Goal: Find specific page/section: Find specific page/section

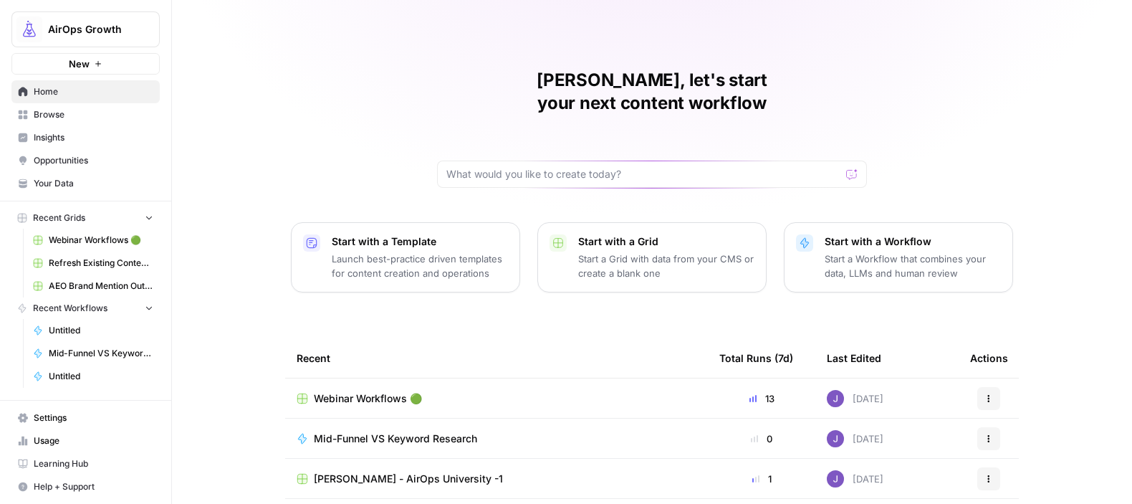
click at [100, 119] on span "Browse" at bounding box center [94, 114] width 120 height 13
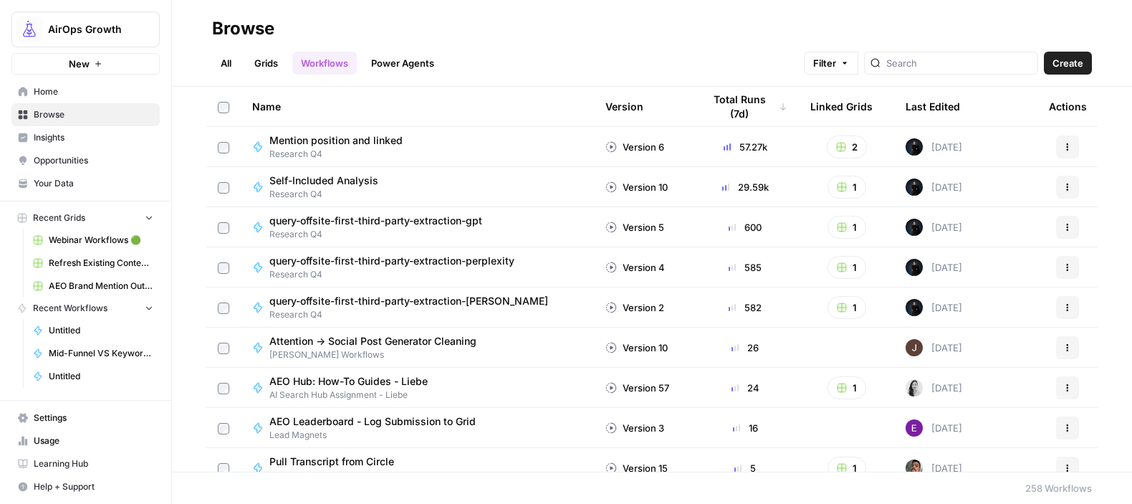
click at [87, 237] on span "Webinar Workflows 🟢" at bounding box center [101, 240] width 105 height 13
